Goal: Obtain resource: Obtain resource

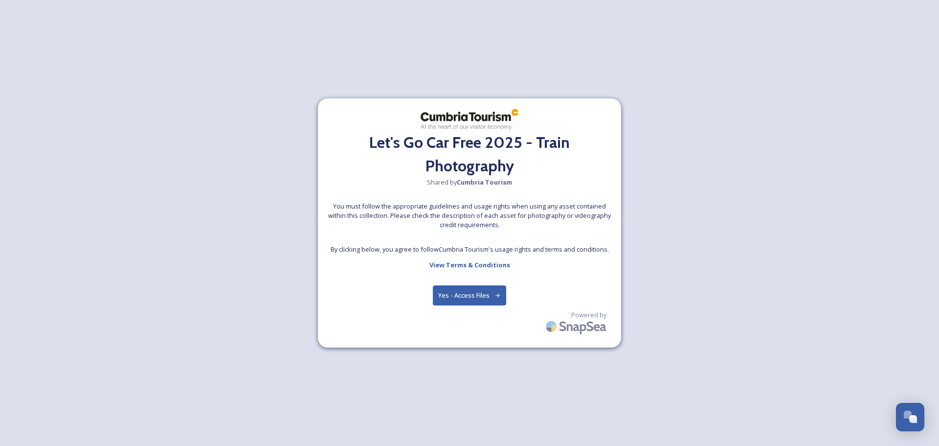
click at [484, 294] on button "Yes - Access Files" at bounding box center [469, 295] width 73 height 20
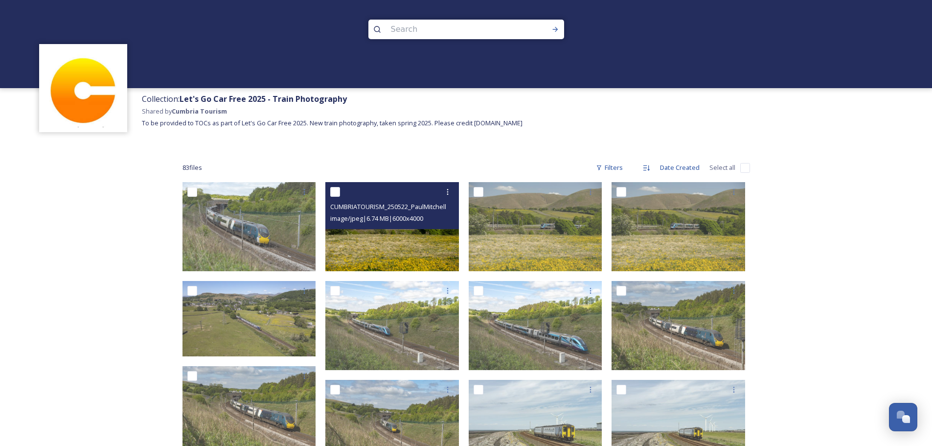
click at [334, 192] on input "checkbox" at bounding box center [335, 192] width 10 height 10
checkbox input "true"
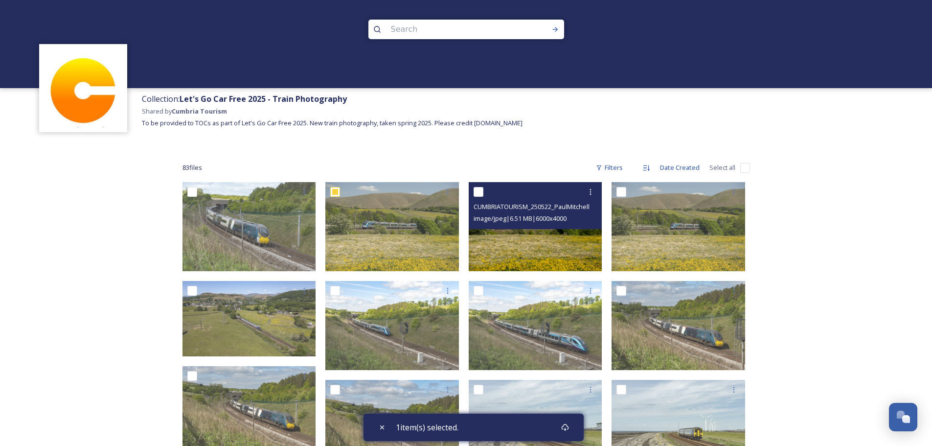
click at [481, 195] on input "checkbox" at bounding box center [478, 192] width 10 height 10
checkbox input "true"
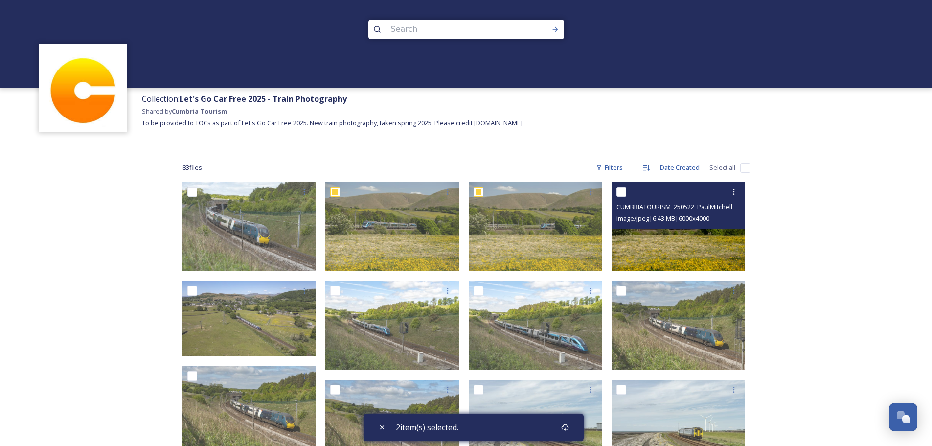
click at [621, 191] on input "checkbox" at bounding box center [621, 192] width 10 height 10
checkbox input "true"
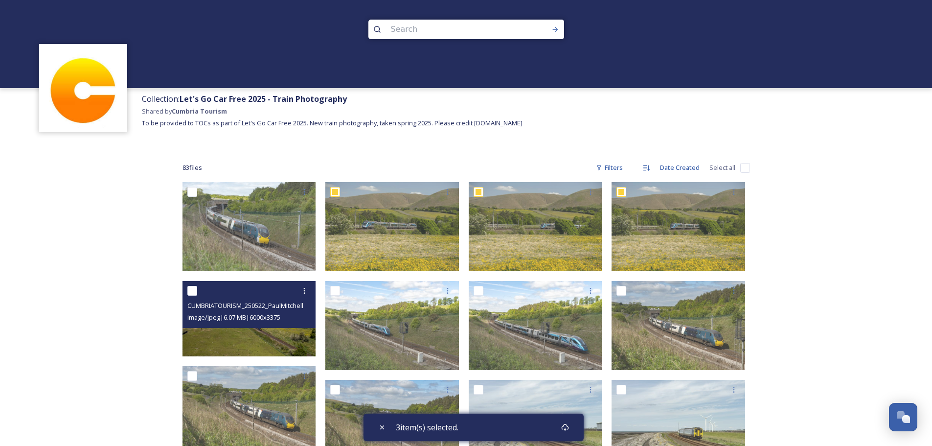
click at [198, 286] on div at bounding box center [250, 291] width 126 height 18
click at [189, 291] on input "checkbox" at bounding box center [192, 291] width 10 height 10
checkbox input "true"
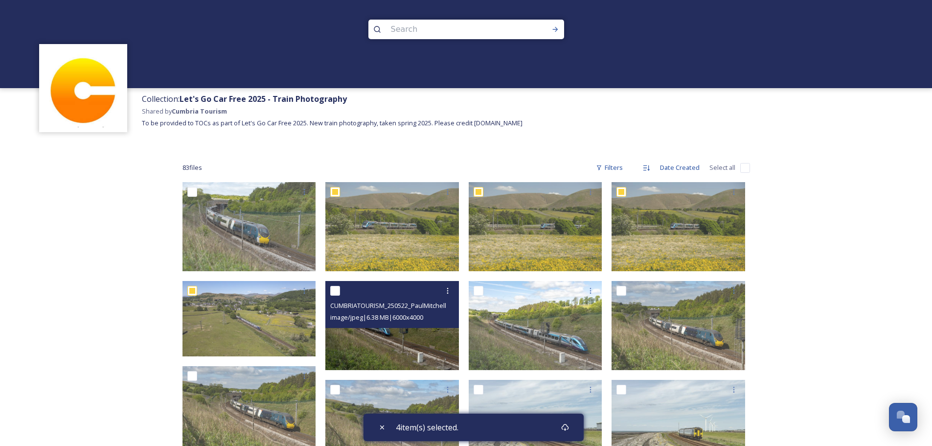
click at [332, 290] on input "checkbox" at bounding box center [335, 291] width 10 height 10
checkbox input "true"
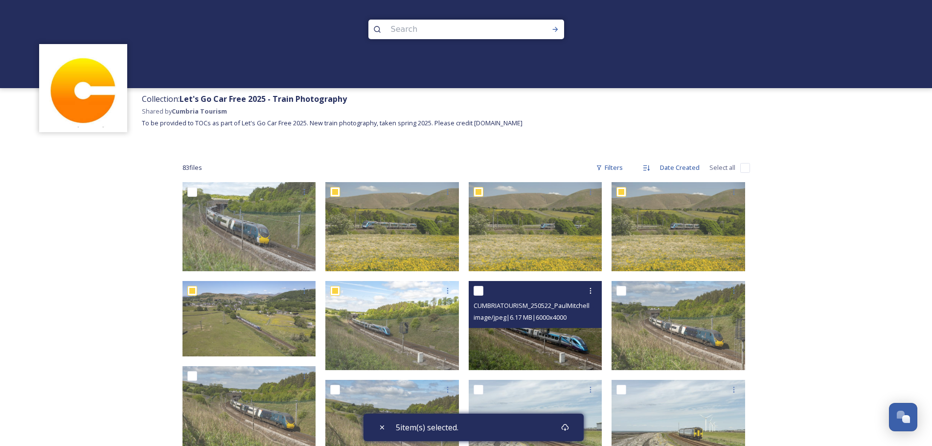
click at [482, 288] on input "checkbox" at bounding box center [478, 291] width 10 height 10
checkbox input "true"
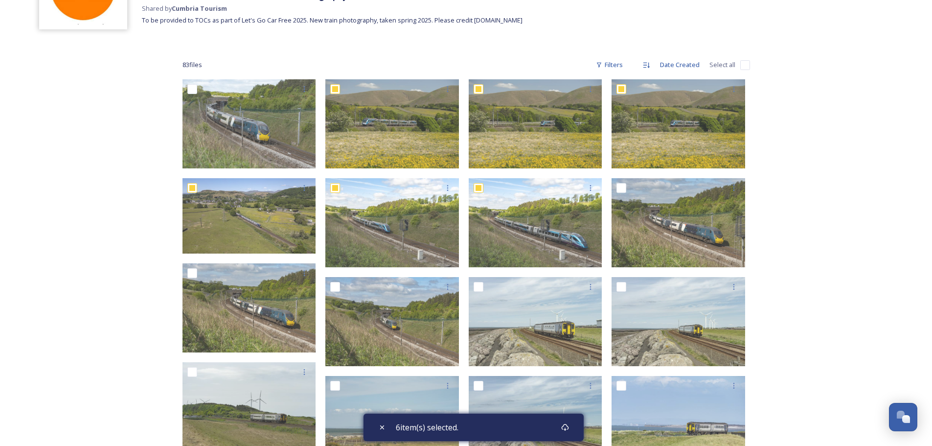
scroll to position [93, 0]
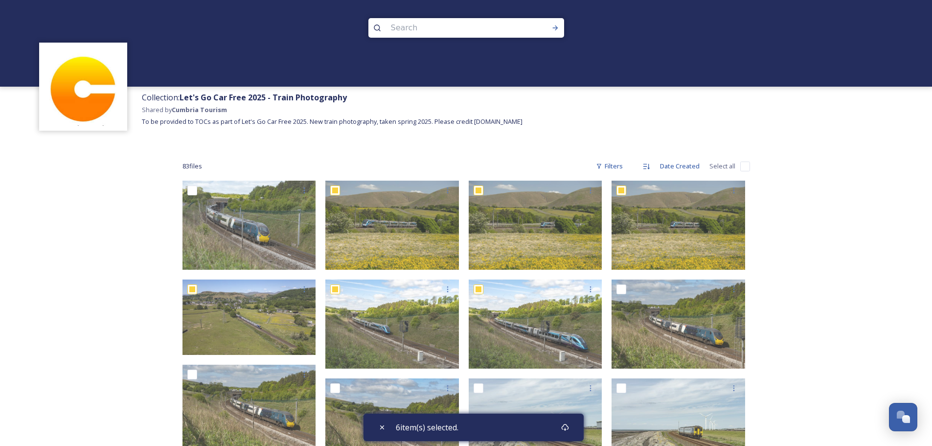
scroll to position [0, 0]
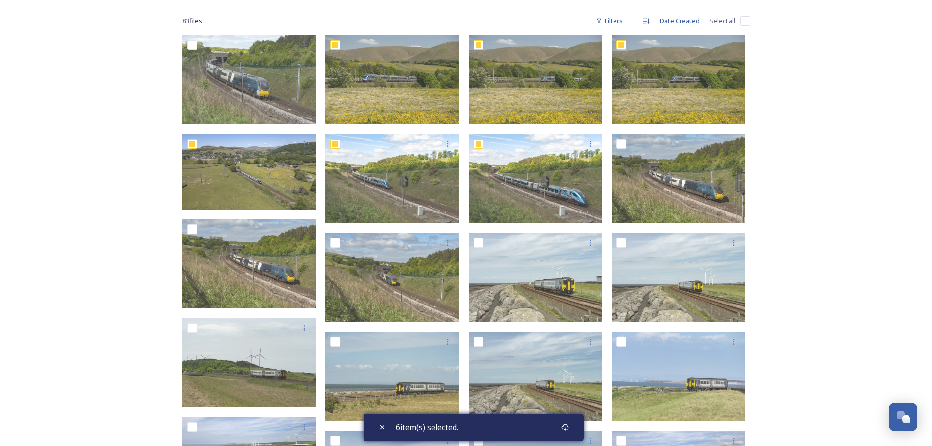
scroll to position [159, 0]
